Goal: Feedback & Contribution: Leave review/rating

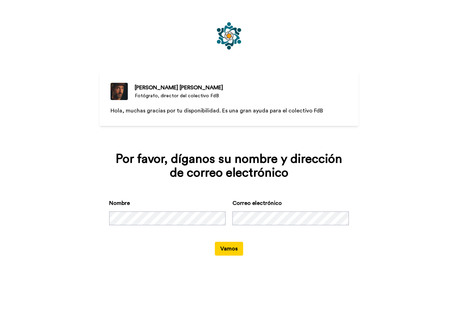
click at [226, 252] on button "Vamos" at bounding box center [229, 249] width 28 height 14
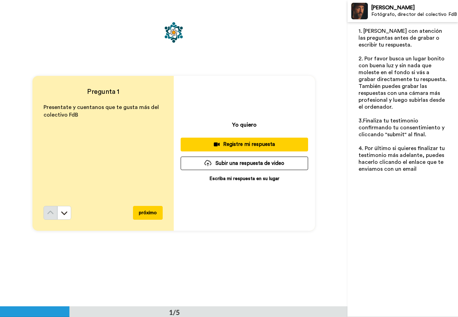
click at [236, 180] on p "Escriba mi respuesta en su lugar" at bounding box center [244, 178] width 70 height 7
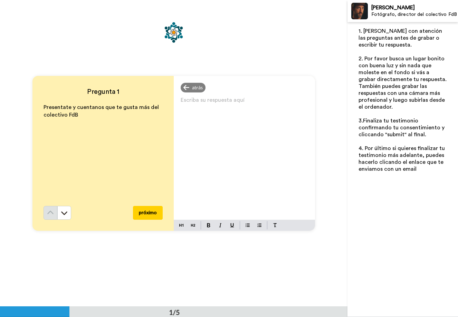
click at [204, 105] on p "Escriba su respuesta aquí ﻿" at bounding box center [243, 103] width 127 height 10
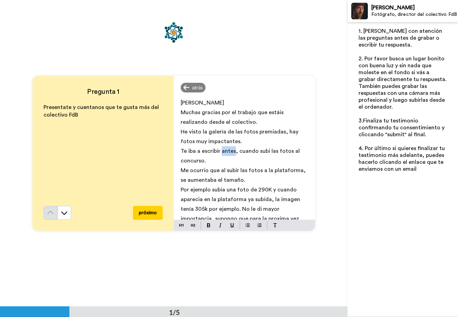
drag, startPoint x: 232, startPoint y: 149, endPoint x: 219, endPoint y: 151, distance: 12.2
click at [219, 151] on span "Te iba a escribir antes, cuando subi las fotos al concurso." at bounding box center [240, 155] width 120 height 15
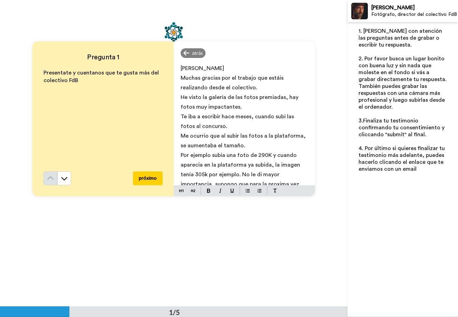
click at [244, 104] on p "He visto la galería de las fotos premiadas, hay fotos muy impactantes." at bounding box center [243, 101] width 127 height 19
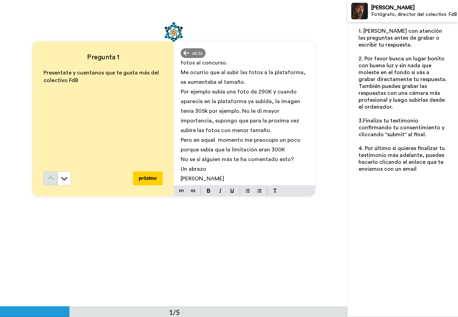
scroll to position [94, 0]
click at [150, 176] on button "próximo" at bounding box center [148, 178] width 30 height 14
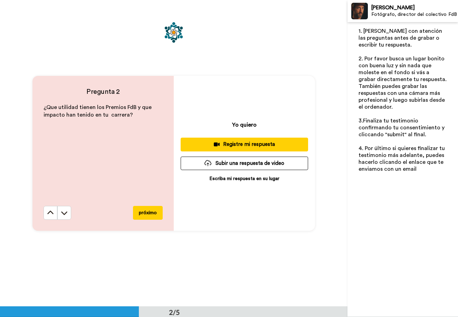
scroll to position [307, 0]
click at [234, 178] on p "Escriba mi respuesta en su lugar" at bounding box center [244, 178] width 70 height 7
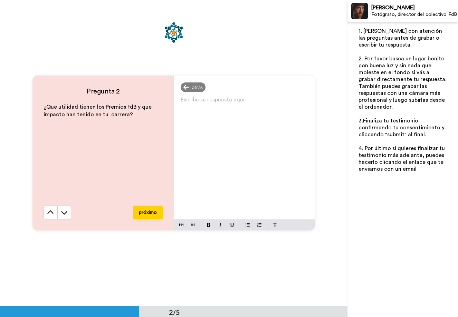
click at [193, 103] on p "Escriba su respuesta aquí ﻿" at bounding box center [243, 103] width 127 height 10
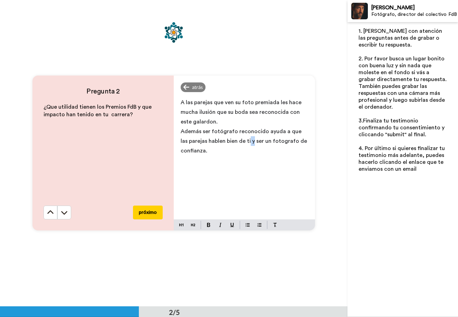
drag, startPoint x: 244, startPoint y: 140, endPoint x: 239, endPoint y: 144, distance: 5.2
click at [239, 144] on span "Además ser fotógrafo reconocido ayuda a que las parejas hablen bien de ti y ser…" at bounding box center [244, 141] width 128 height 25
drag, startPoint x: 206, startPoint y: 151, endPoint x: 240, endPoint y: 141, distance: 35.6
click at [240, 141] on p "Además ser fotógrafo reconocido ayuda a que las parejas hablen bien de ti y ser…" at bounding box center [243, 141] width 127 height 29
drag, startPoint x: 290, startPoint y: 140, endPoint x: 296, endPoint y: 140, distance: 6.2
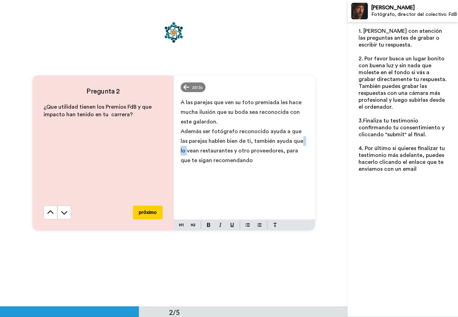
click at [296, 140] on span "Además ser fotógrafo reconocido ayuda a que las parejas hablen bien de ti, tamb…" at bounding box center [242, 146] width 124 height 35
click at [178, 151] on div "A las parejas que ven su foto premiada les hace mucha ilusión que su boda sea r…" at bounding box center [244, 157] width 141 height 125
click at [271, 151] on span "Además ser fotógrafo reconocido ayuda a que las parejas hablen bien de ti, tamb…" at bounding box center [242, 146] width 124 height 35
click at [273, 151] on span "Además ser fotógrafo reconocido ayuda a que las parejas hablen bien de ti, tamb…" at bounding box center [242, 146] width 124 height 35
click at [294, 161] on p "Además ser fotógrafo reconocido ayuda a que las parejas hablen bien de ti, tamb…" at bounding box center [243, 146] width 127 height 39
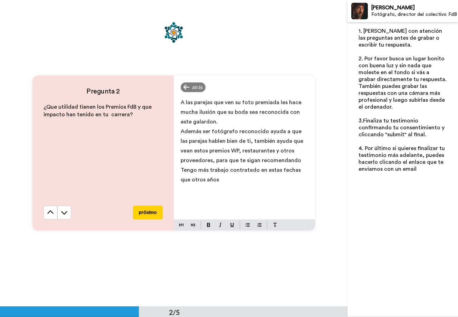
click at [153, 212] on button "próximo" at bounding box center [148, 213] width 30 height 14
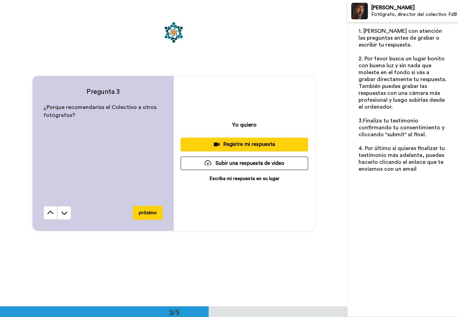
scroll to position [613, 0]
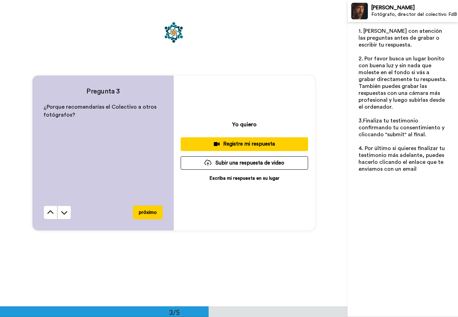
click at [237, 178] on p "Escriba mi respuesta en su lugar" at bounding box center [244, 178] width 70 height 7
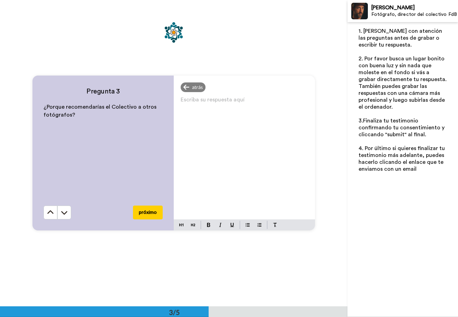
click at [191, 100] on p "Escriba su respuesta aquí ﻿" at bounding box center [243, 103] width 127 height 10
click at [211, 111] on span "Lo recomendaría quien quiera compartir experiencias, conocimentos." at bounding box center [232, 107] width 105 height 15
click at [259, 110] on p "Lo recomendaría quien quiera compartir experiencias y conocimentos." at bounding box center [243, 107] width 127 height 19
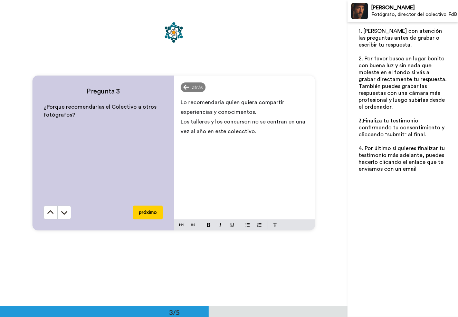
click at [221, 102] on span "Lo recomendaría quien quiera compartir experiencias y conocimentos." at bounding box center [232, 107] width 105 height 15
click at [255, 128] on p "Los talleres y los concurson no se centran en una vez al año en este colecctivo." at bounding box center [243, 126] width 127 height 19
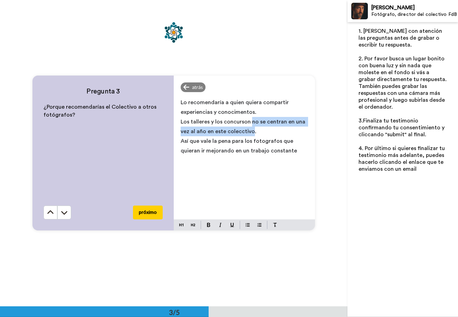
drag, startPoint x: 249, startPoint y: 131, endPoint x: 249, endPoint y: 124, distance: 7.9
click at [249, 124] on span "Los talleres y los concurson no se centran en una vez al año en este colecctivo." at bounding box center [243, 126] width 126 height 15
click at [150, 211] on button "próximo" at bounding box center [148, 213] width 30 height 14
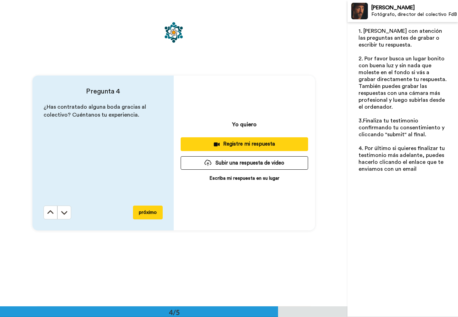
scroll to position [920, 0]
click at [235, 177] on p "Escriba mi respuesta en su lugar" at bounding box center [244, 178] width 70 height 7
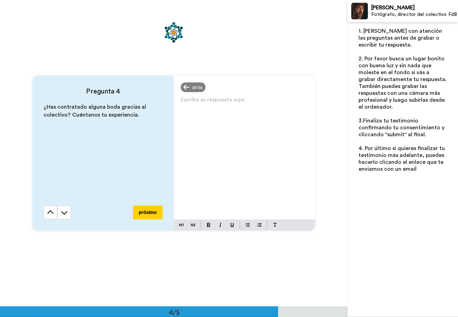
click at [226, 108] on div "Escriba su respuesta aquí ﻿" at bounding box center [244, 157] width 141 height 125
click at [148, 212] on button "próximo" at bounding box center [148, 213] width 30 height 14
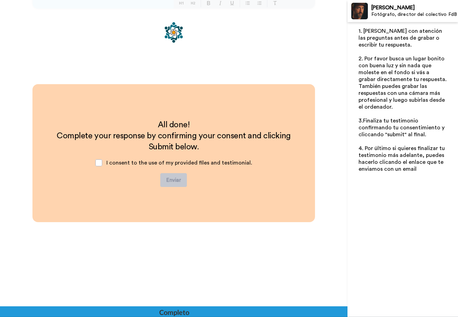
scroll to position [1142, 0]
click at [99, 163] on span at bounding box center [98, 162] width 7 height 7
click at [174, 180] on button "Enviar" at bounding box center [173, 180] width 27 height 14
